Goal: Task Accomplishment & Management: Complete application form

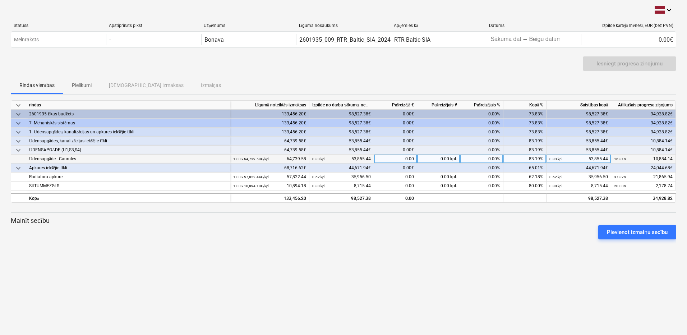
click at [403, 160] on div "0.00" at bounding box center [395, 159] width 43 height 9
type input "5699,73"
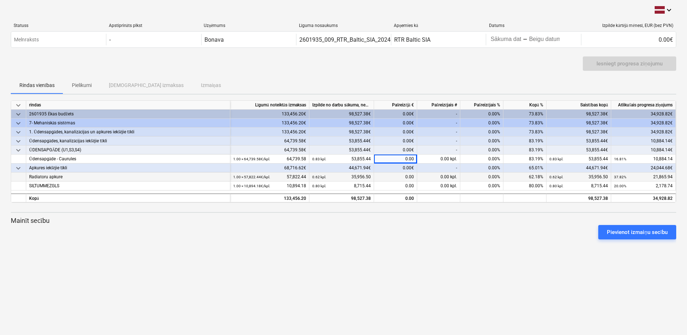
click at [404, 177] on div "0.00" at bounding box center [395, 177] width 43 height 9
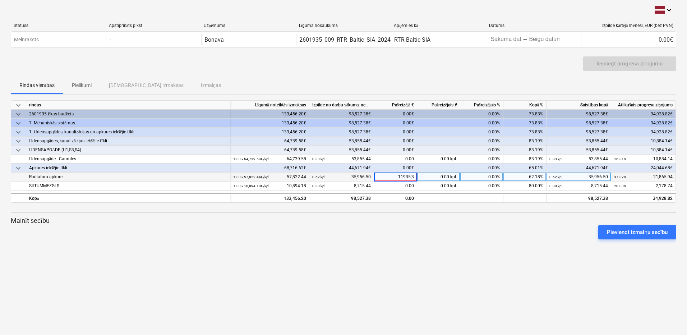
type input "11935,35"
click at [404, 187] on div "0.00" at bounding box center [395, 186] width 43 height 9
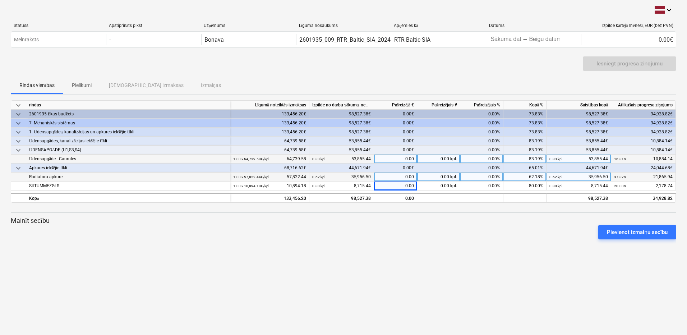
click at [402, 157] on div "0.00" at bounding box center [395, 159] width 43 height 9
type input "5699.73"
click at [404, 175] on div "0.00" at bounding box center [395, 177] width 43 height 9
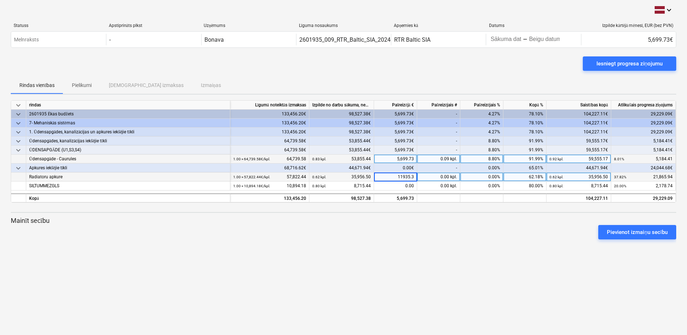
type input "11935.35"
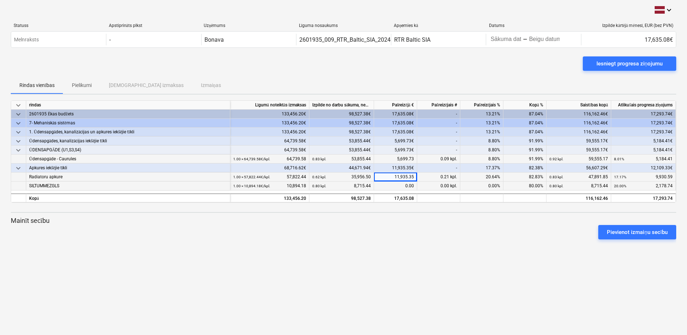
click at [399, 188] on div "0.00" at bounding box center [395, 186] width 43 height 9
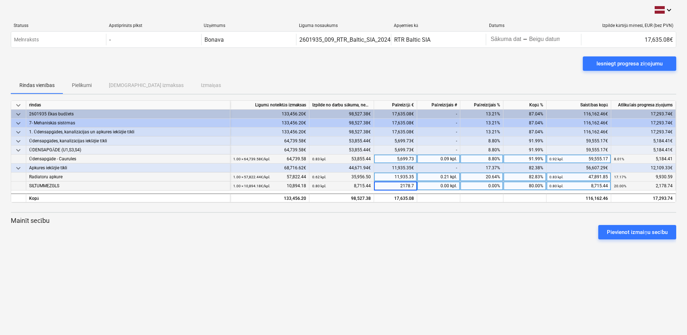
type input "2178.74"
click at [430, 256] on div "keyboard_arrow_down Statuss Apstiprināts plkst Uzņēmums Līguma nosaukums Apņemi…" at bounding box center [343, 167] width 687 height 335
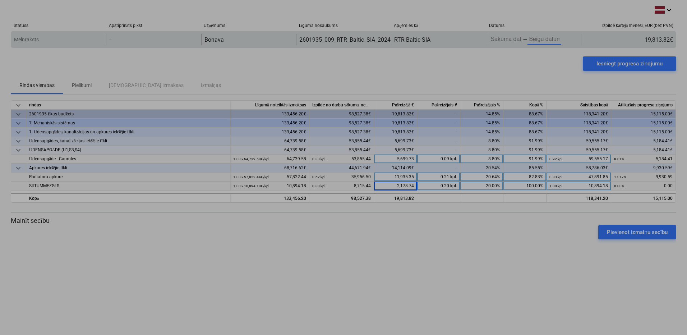
click at [545, 41] on body "keyboard_arrow_down Statuss Apstiprināts plkst Uzņēmums Līguma nosaukums Apņemi…" at bounding box center [343, 167] width 687 height 335
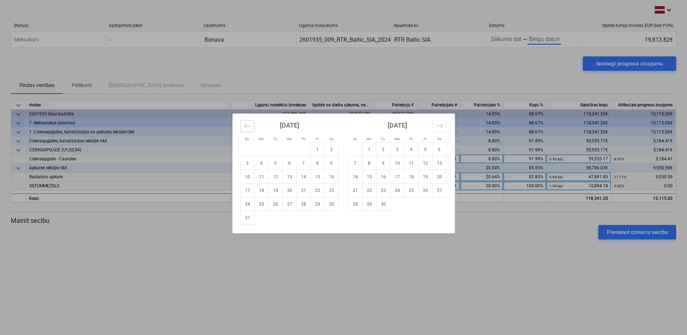
click at [248, 128] on icon "Move backward to switch to the previous month." at bounding box center [247, 126] width 7 height 7
click at [332, 177] on td "19" at bounding box center [332, 177] width 14 height 14
type input "[DATE]"
click at [386, 191] on td "19" at bounding box center [383, 191] width 14 height 14
type input "[DATE]"
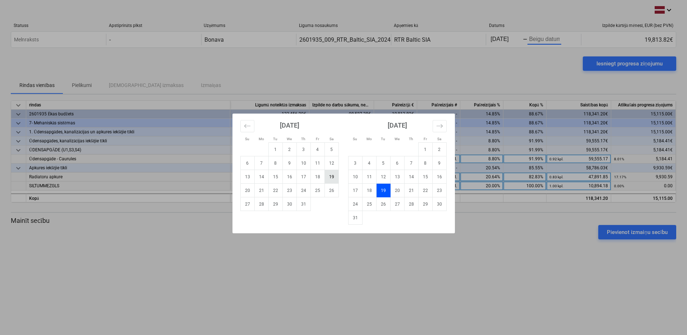
click at [335, 179] on td "19" at bounding box center [332, 177] width 14 height 14
type input "[DATE]"
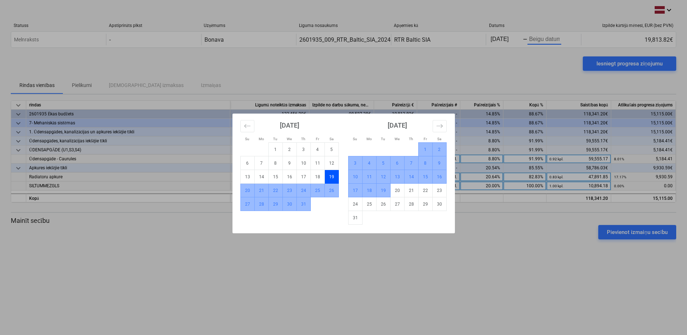
click at [385, 191] on td "19" at bounding box center [383, 191] width 14 height 14
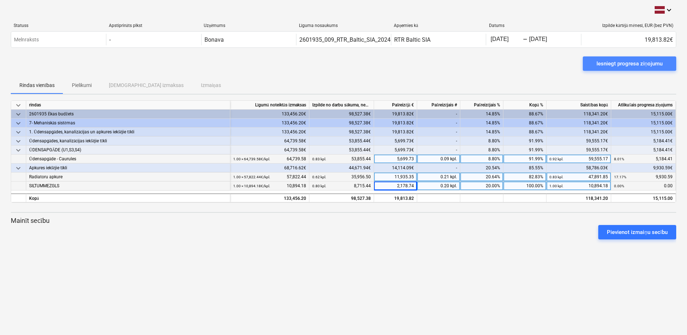
click at [629, 63] on div "Iesniegt progresa ziņojumu" at bounding box center [630, 63] width 66 height 9
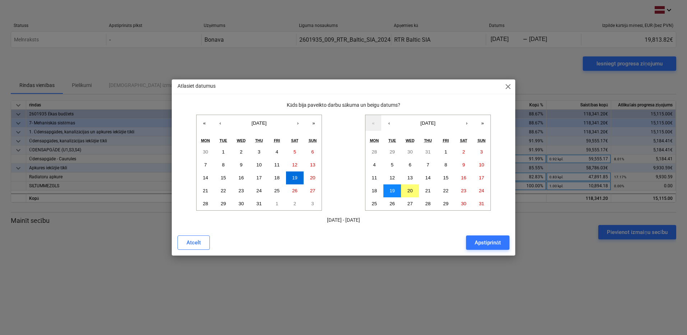
click at [395, 192] on abbr "19" at bounding box center [392, 190] width 5 height 5
click at [482, 242] on div "Apstiprināt" at bounding box center [488, 242] width 26 height 9
